Goal: Task Accomplishment & Management: Manage account settings

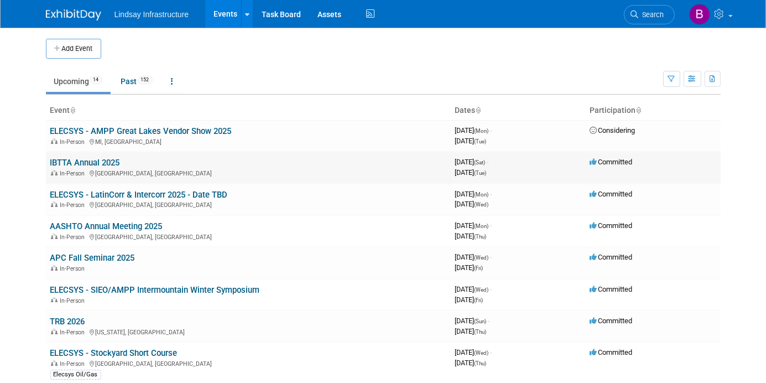
click at [60, 160] on link "IBTTA Annual 2025" at bounding box center [85, 163] width 70 height 10
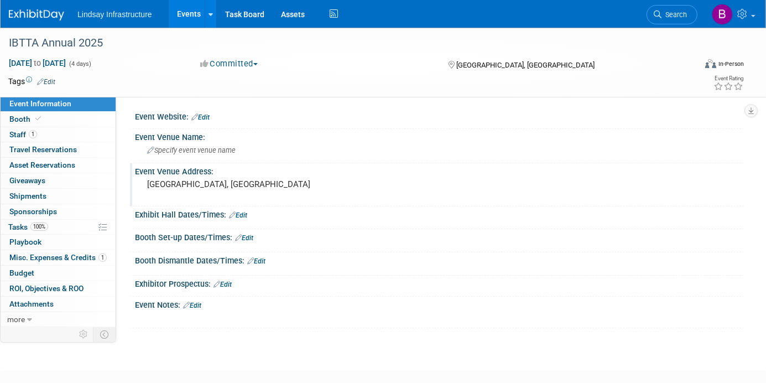
click at [175, 183] on pre "[GEOGRAPHIC_DATA], [GEOGRAPHIC_DATA]" at bounding box center [262, 184] width 230 height 10
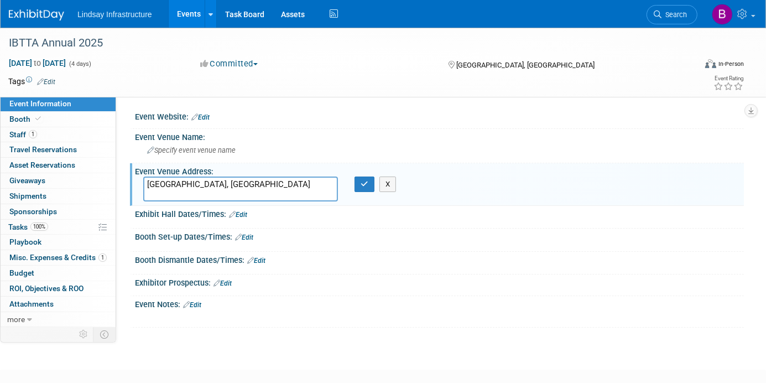
drag, startPoint x: 179, startPoint y: 187, endPoint x: 133, endPoint y: 189, distance: 46.0
click at [133, 189] on div "Event Venue Address: [GEOGRAPHIC_DATA], [GEOGRAPHIC_DATA] [GEOGRAPHIC_DATA], [G…" at bounding box center [437, 184] width 614 height 42
type textarea "[GEOGRAPHIC_DATA], [GEOGRAPHIC_DATA]"
click at [361, 185] on icon "button" at bounding box center [365, 183] width 8 height 7
